Goal: Check status: Check status

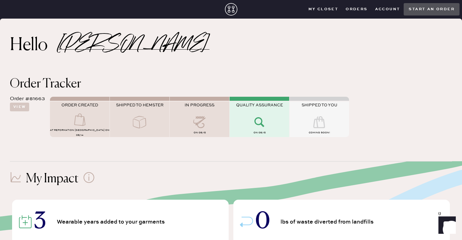
click at [247, 115] on div "QUALITY ASSURANCE" at bounding box center [260, 109] width 60 height 13
click at [216, 179] on div "My Impact" at bounding box center [231, 179] width 442 height 15
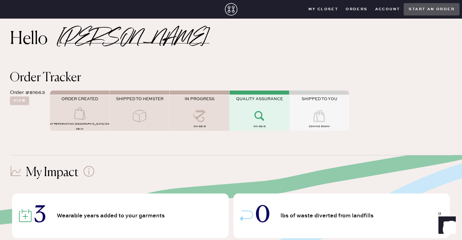
scroll to position [0, 0]
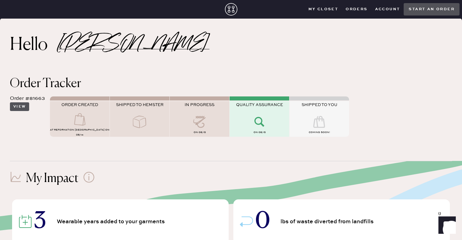
click at [27, 106] on button "View" at bounding box center [19, 106] width 19 height 9
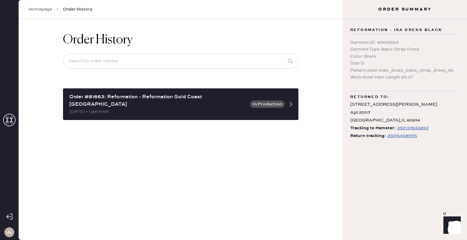
click at [251, 170] on div "Order History Order #81663: Reformation - Reformation [GEOGRAPHIC_DATA] [GEOGRA…" at bounding box center [181, 129] width 324 height 221
click at [7, 234] on h3 "JL" at bounding box center [10, 232] width 6 height 4
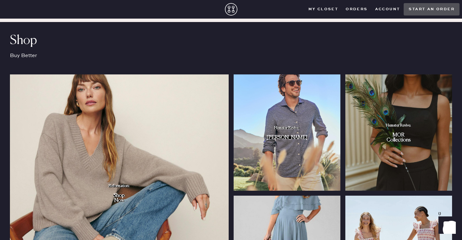
scroll to position [518, 0]
